Goal: Transaction & Acquisition: Obtain resource

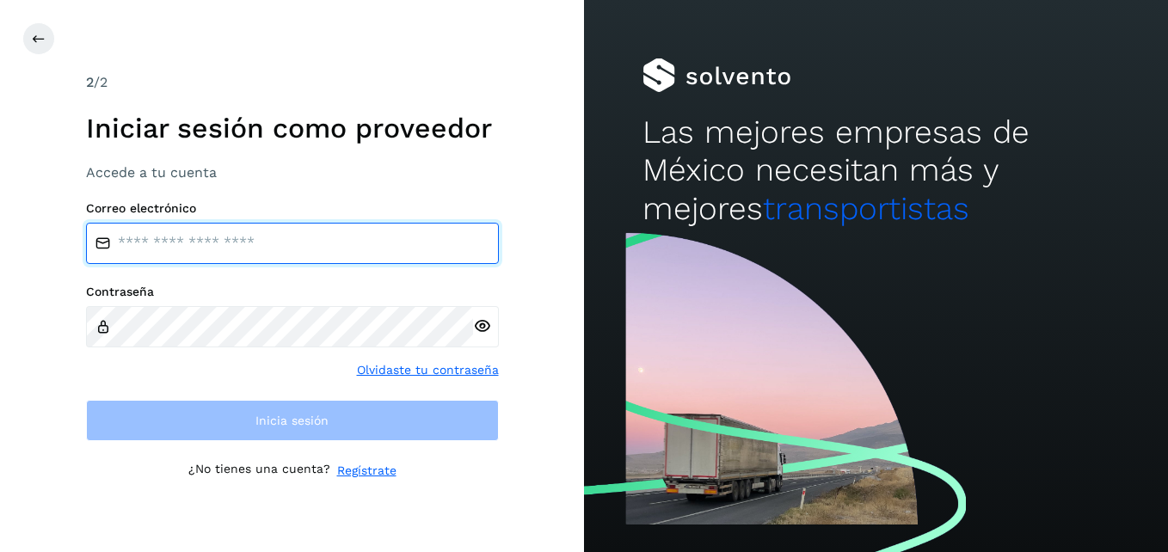
click at [324, 249] on input "email" at bounding box center [292, 243] width 413 height 41
type input "**********"
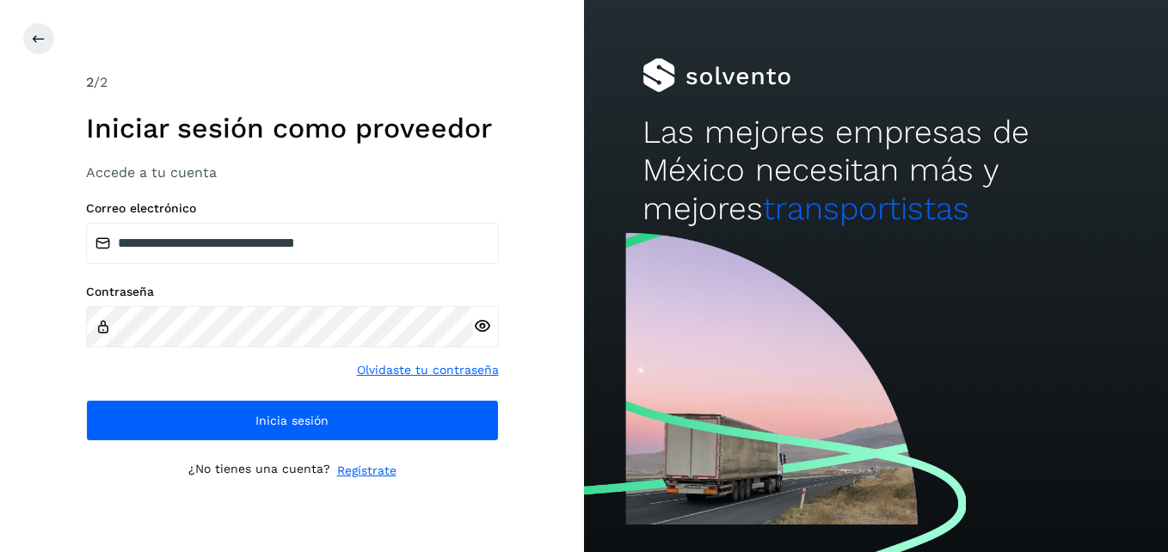
click at [482, 329] on icon at bounding box center [482, 326] width 18 height 18
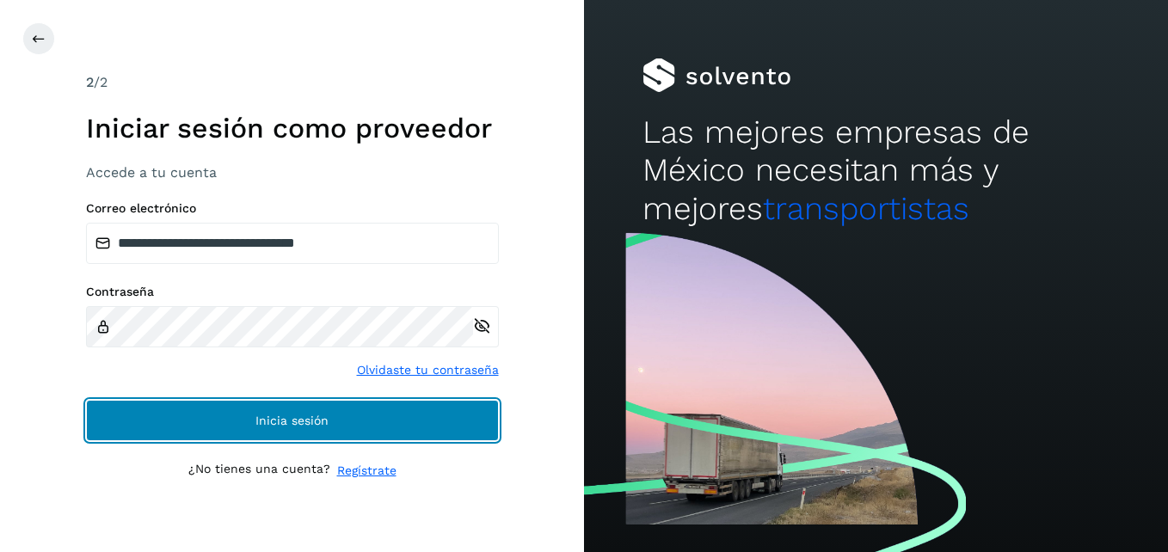
click at [313, 421] on span "Inicia sesión" at bounding box center [291, 421] width 73 height 12
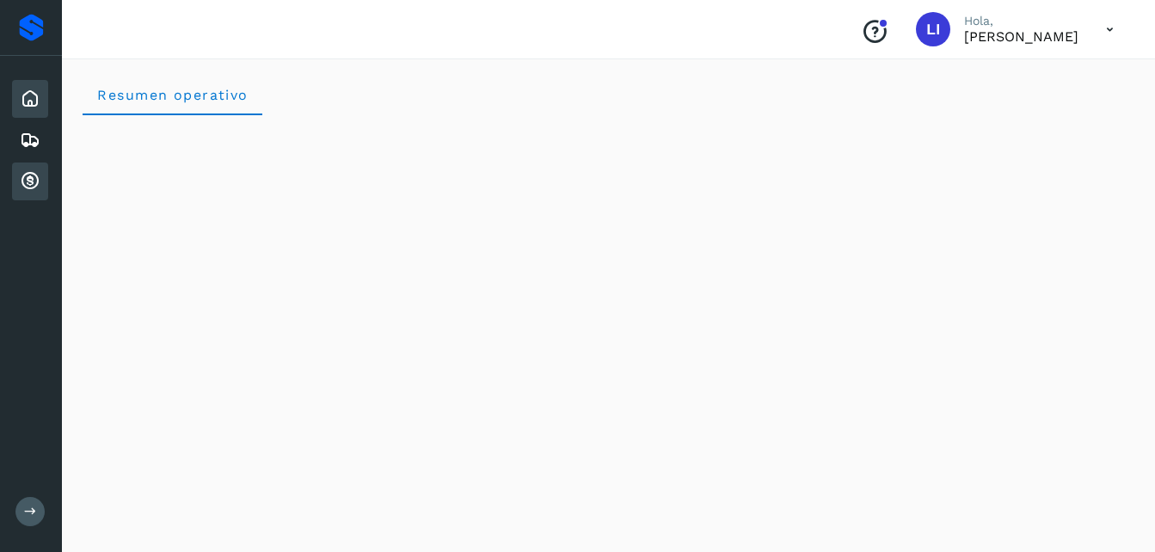
click at [30, 185] on icon at bounding box center [30, 181] width 21 height 21
click at [30, 133] on icon at bounding box center [30, 140] width 21 height 21
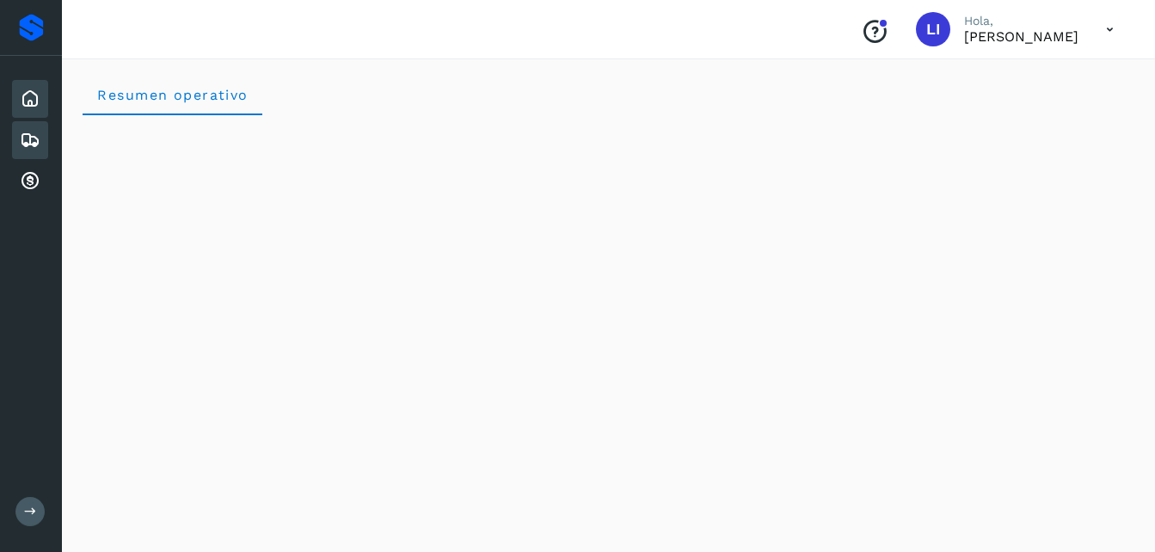
click at [26, 102] on icon at bounding box center [30, 99] width 21 height 21
click at [31, 179] on icon at bounding box center [30, 181] width 21 height 21
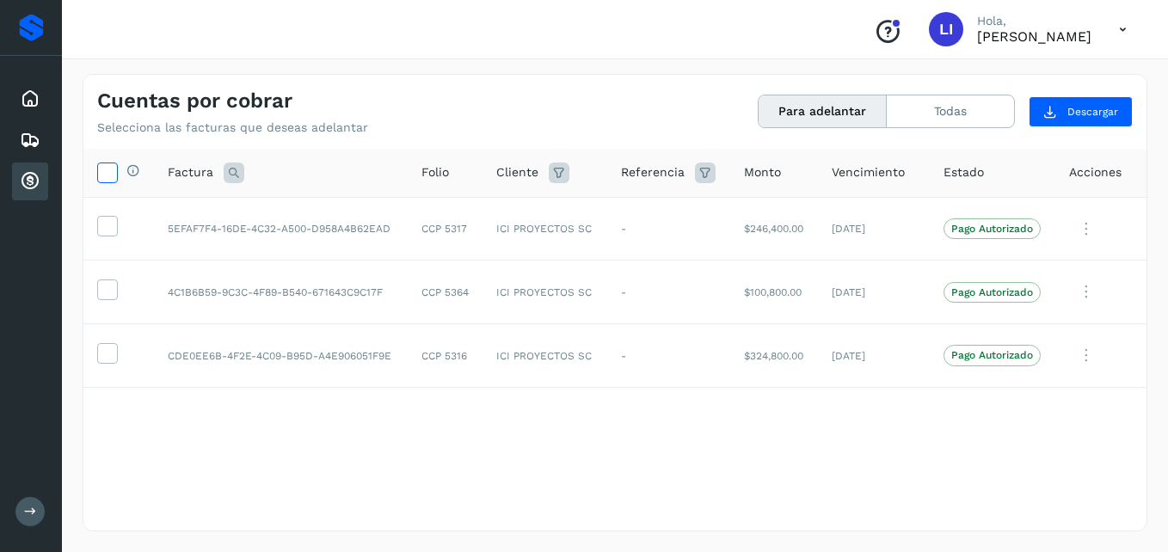
click at [108, 178] on icon at bounding box center [107, 172] width 18 height 18
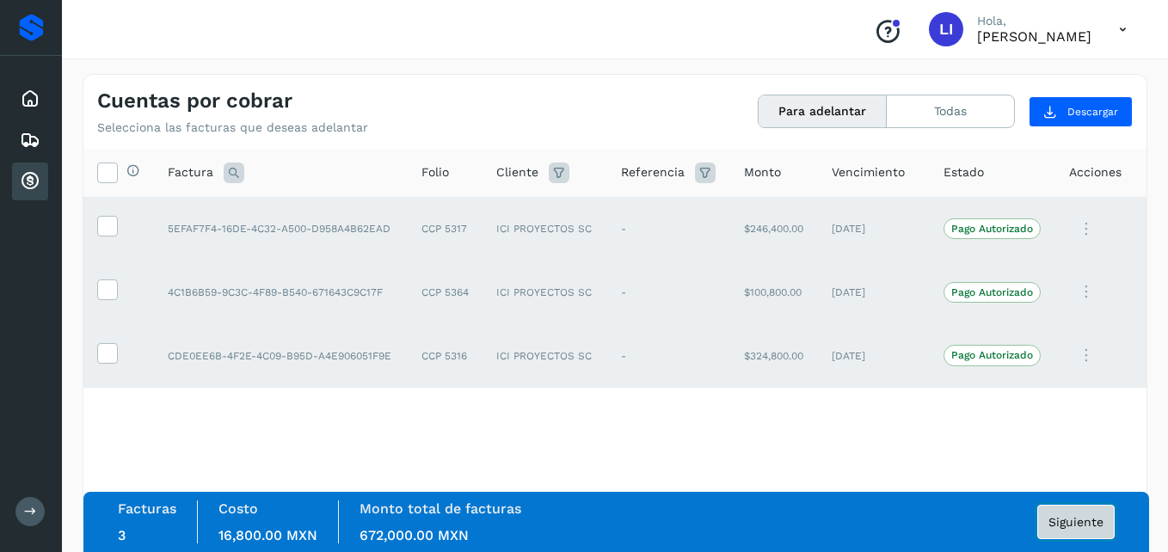
click at [1073, 527] on span "Siguiente" at bounding box center [1076, 522] width 55 height 12
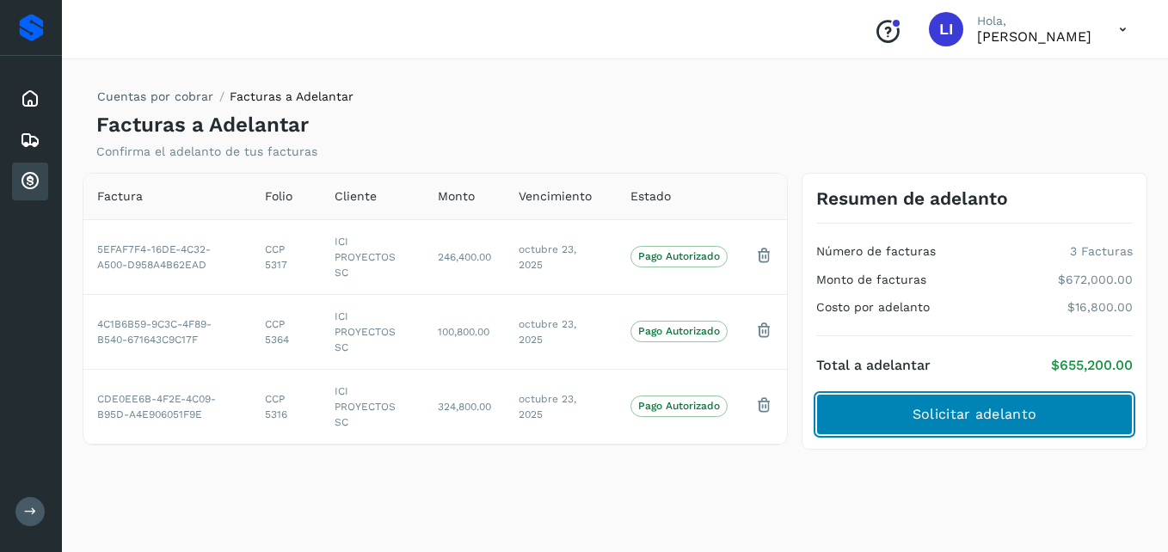
click at [1030, 423] on span "Solicitar adelanto" at bounding box center [975, 414] width 124 height 19
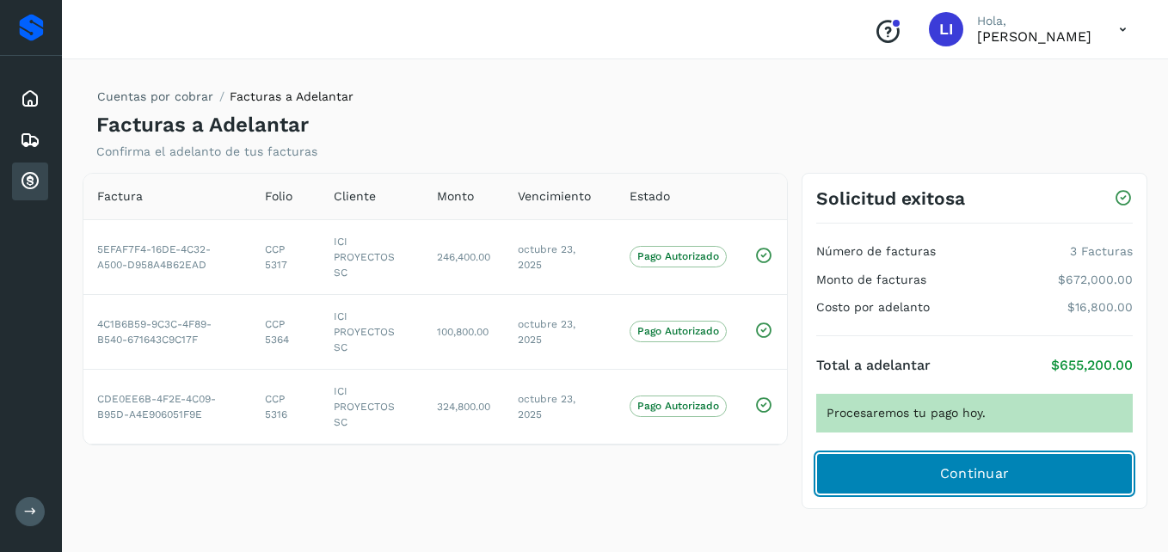
click at [946, 474] on span "Continuar" at bounding box center [975, 473] width 70 height 19
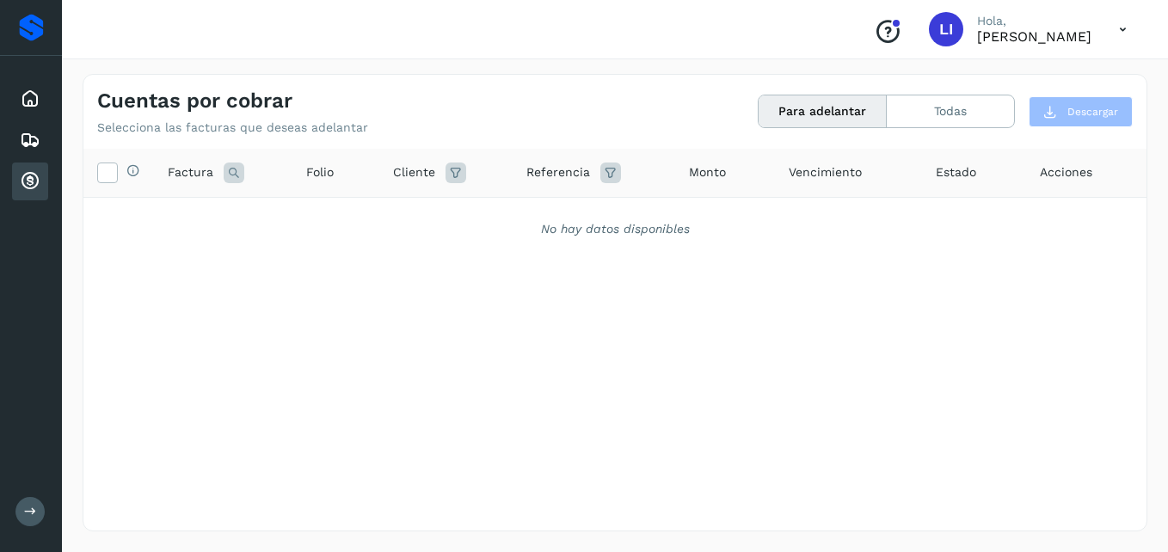
click at [1124, 32] on icon at bounding box center [1122, 29] width 35 height 35
click at [987, 83] on div "Cerrar sesión" at bounding box center [1037, 77] width 205 height 33
